Goal: Find contact information: Find contact information

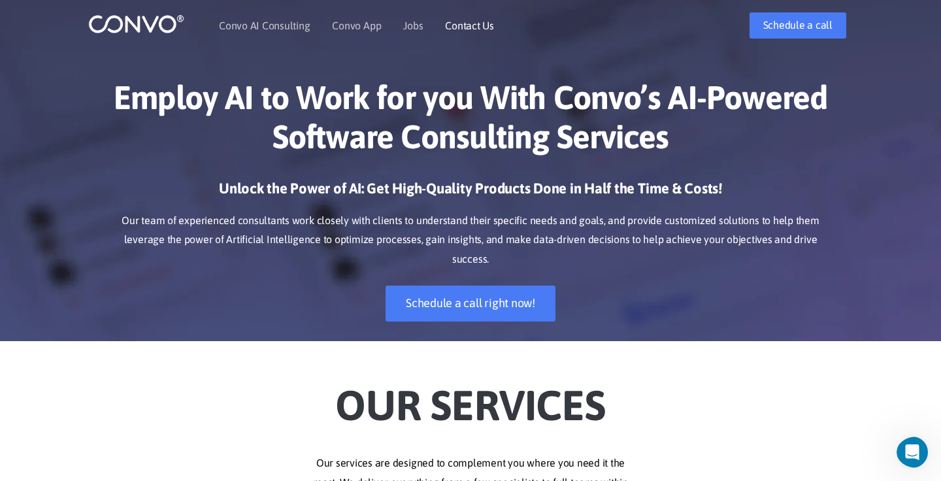
click at [461, 24] on link "Contact Us" at bounding box center [469, 25] width 49 height 10
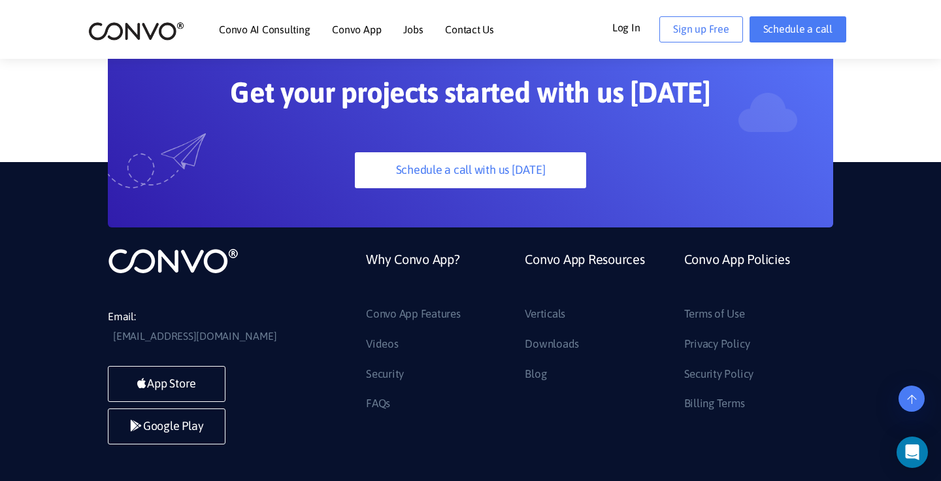
scroll to position [1386, 0]
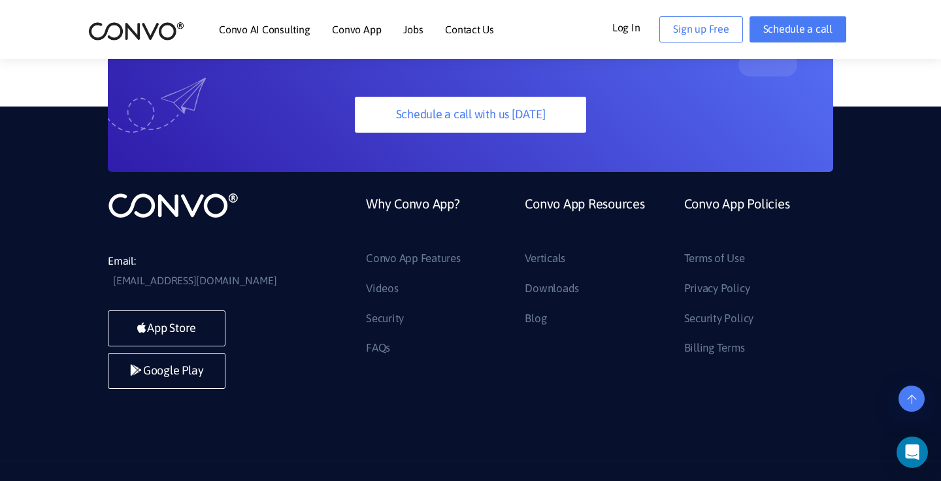
click at [100, 23] on img at bounding box center [136, 31] width 96 height 20
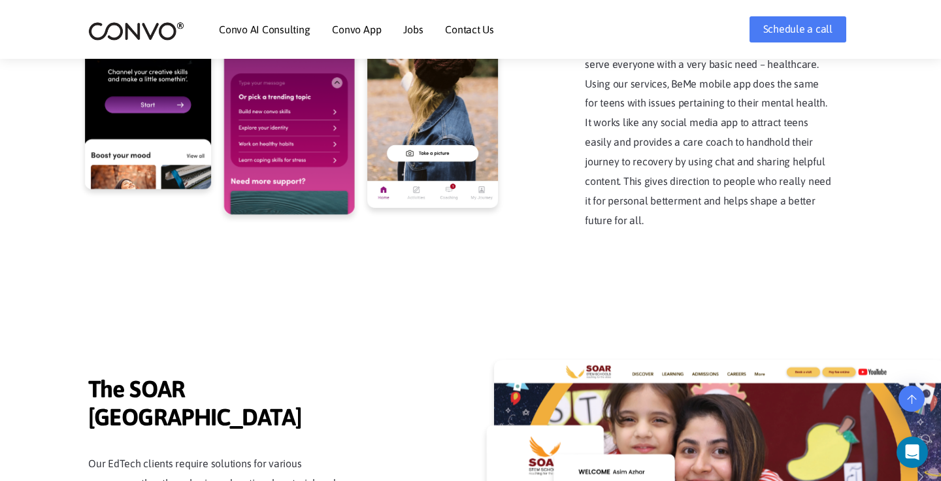
scroll to position [2701, 0]
